Goal: Task Accomplishment & Management: Complete application form

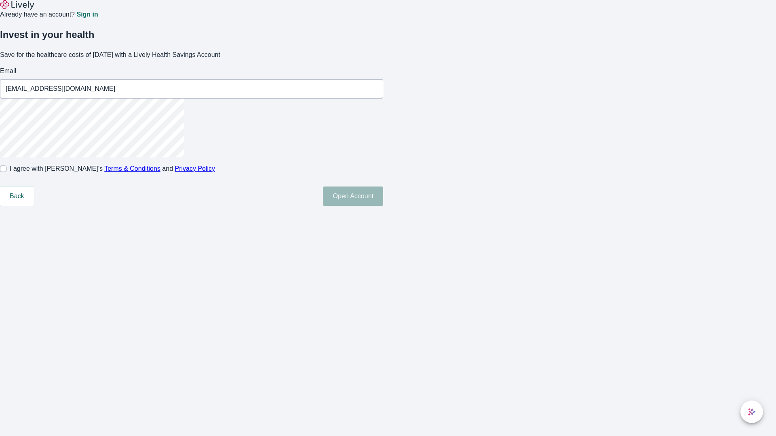
click at [6, 172] on input "I agree with Lively’s Terms & Conditions and Privacy Policy" at bounding box center [3, 169] width 6 height 6
checkbox input "true"
click at [383, 206] on button "Open Account" at bounding box center [353, 196] width 60 height 19
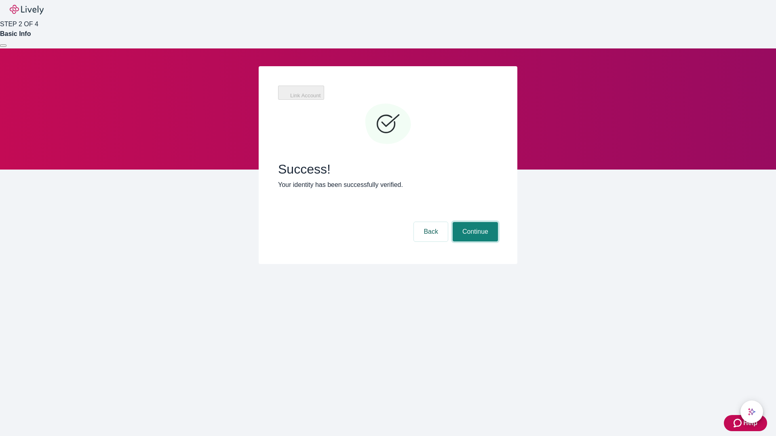
click at [474, 222] on button "Continue" at bounding box center [475, 231] width 45 height 19
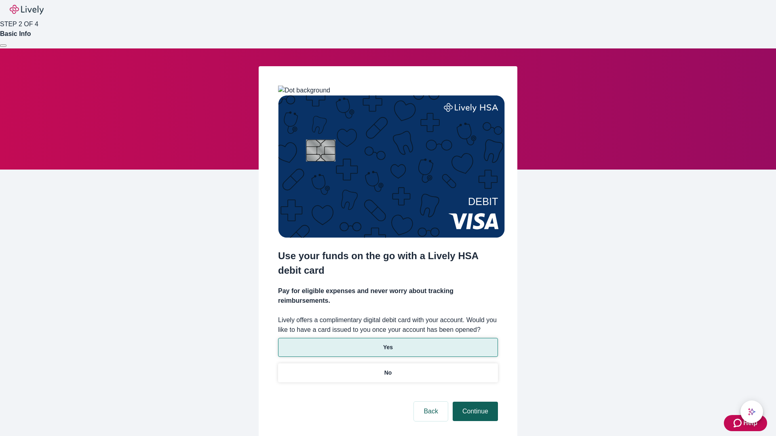
click at [388, 343] on p "Yes" at bounding box center [388, 347] width 10 height 8
click at [474, 402] on button "Continue" at bounding box center [475, 411] width 45 height 19
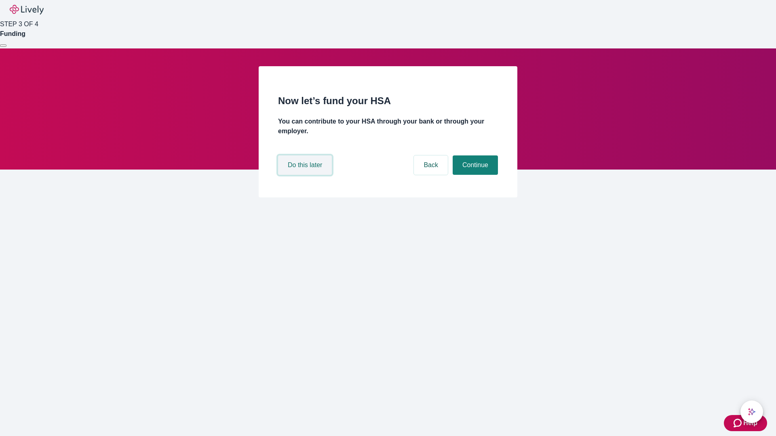
click at [306, 175] on button "Do this later" at bounding box center [305, 165] width 54 height 19
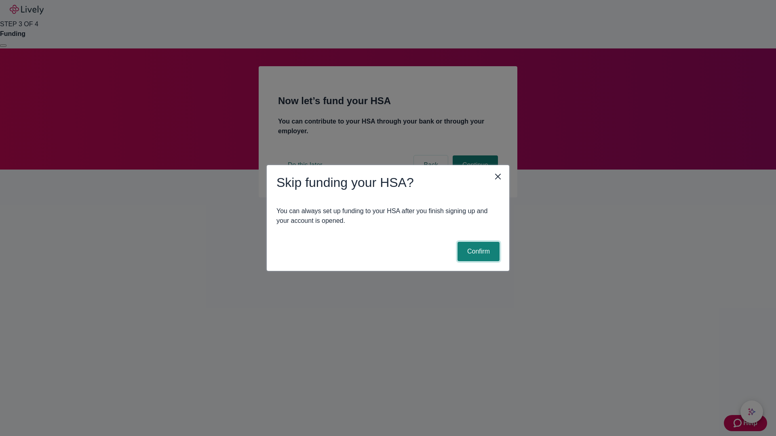
click at [477, 252] on button "Confirm" at bounding box center [478, 251] width 42 height 19
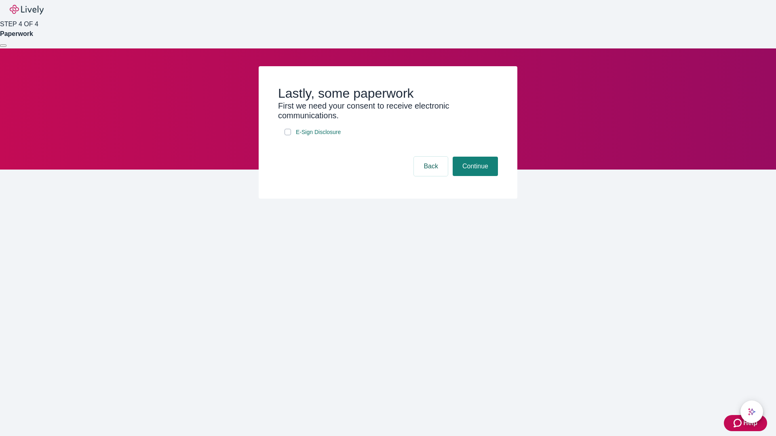
click at [288, 135] on input "E-Sign Disclosure" at bounding box center [287, 132] width 6 height 6
checkbox input "true"
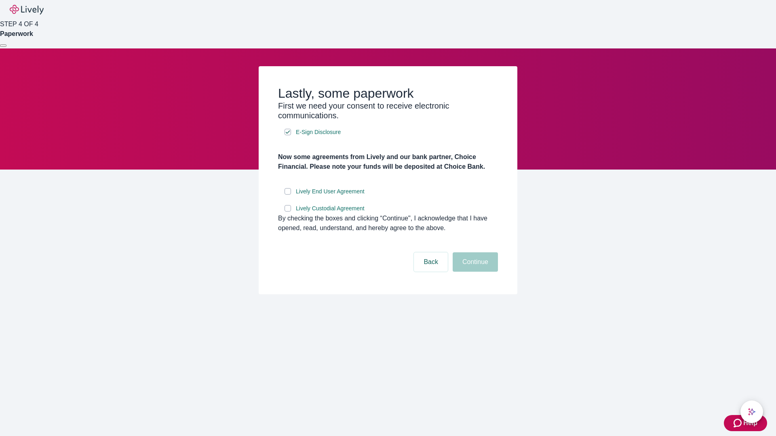
click at [288, 195] on input "Lively End User Agreement" at bounding box center [287, 191] width 6 height 6
checkbox input "true"
click at [288, 212] on input "Lively Custodial Agreement" at bounding box center [287, 208] width 6 height 6
checkbox input "true"
click at [474, 272] on button "Continue" at bounding box center [475, 262] width 45 height 19
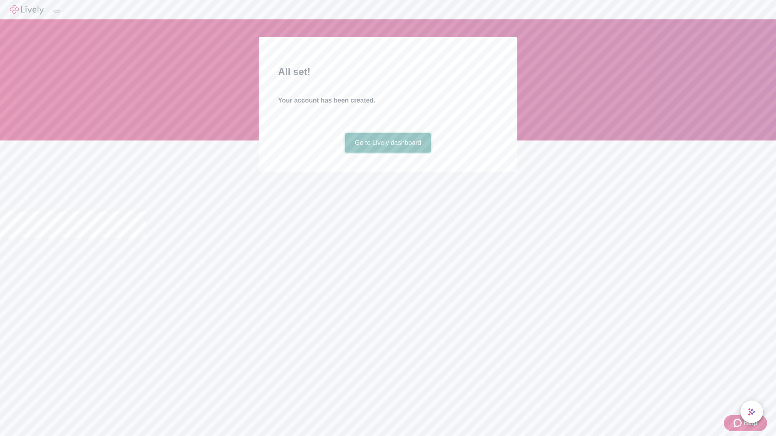
click at [388, 153] on link "Go to Lively dashboard" at bounding box center [388, 142] width 86 height 19
